Goal: Browse casually

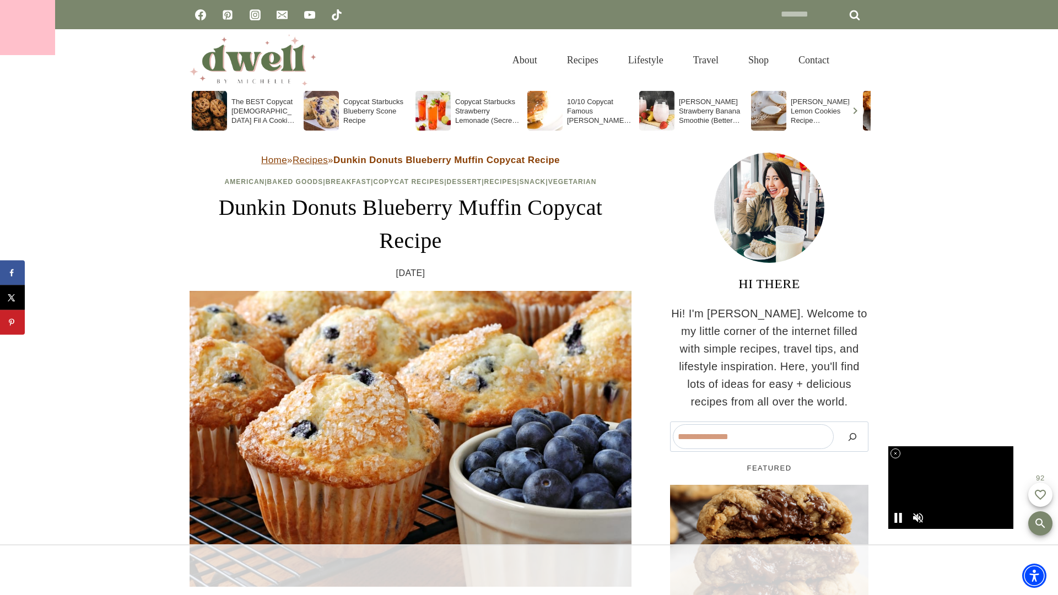
click at [28, 28] on div at bounding box center [27, 27] width 55 height 55
